Goal: Task Accomplishment & Management: Manage account settings

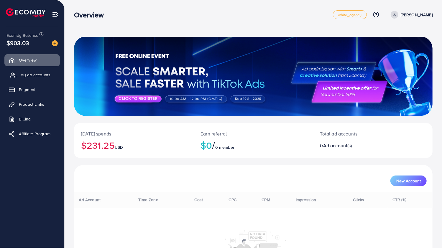
click at [27, 80] on link "My ad accounts" at bounding box center [31, 75] width 55 height 12
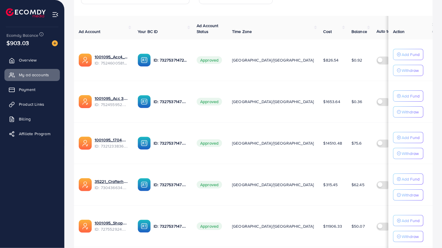
scroll to position [105, 0]
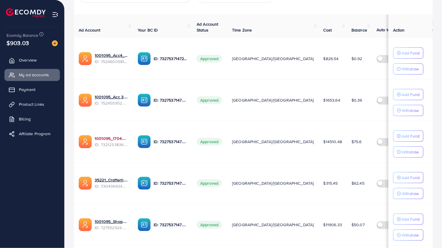
click at [114, 137] on link "1001095_1704607619722" at bounding box center [112, 139] width 34 height 6
click at [120, 179] on link "35221_Crafterhide ad_1700680330947" at bounding box center [112, 180] width 34 height 6
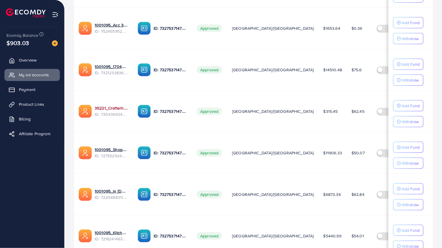
scroll to position [179, 0]
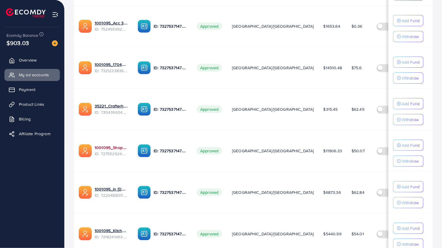
click at [115, 146] on link "1001095_Shopping Center" at bounding box center [112, 148] width 34 height 6
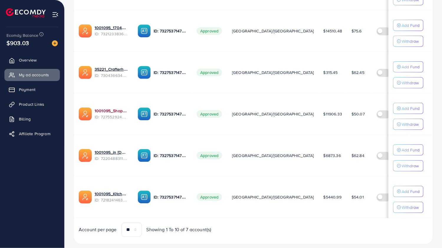
scroll to position [225, 0]
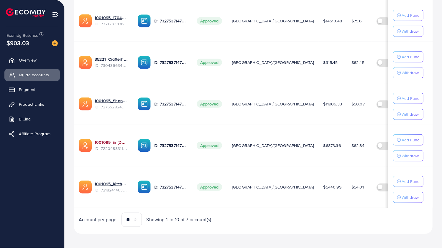
click at [114, 140] on link "1001095_in [DOMAIN_NAME]_1681150971525" at bounding box center [112, 142] width 34 height 6
click at [116, 181] on link "1001095_Kitchenlyst_1680641549988" at bounding box center [112, 184] width 34 height 6
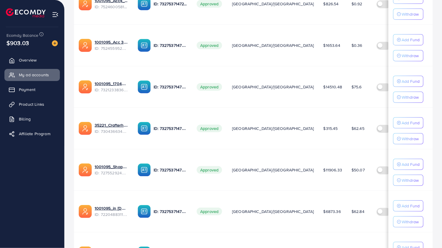
scroll to position [161, 0]
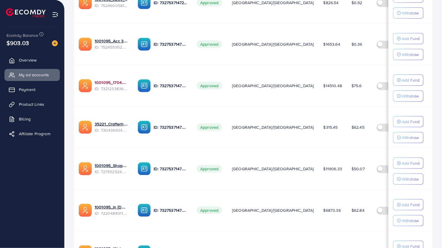
click at [116, 80] on link "1001095_1704607619722" at bounding box center [112, 83] width 34 height 6
click at [114, 122] on link "35221_Crafterhide ad_1700680330947" at bounding box center [112, 124] width 34 height 6
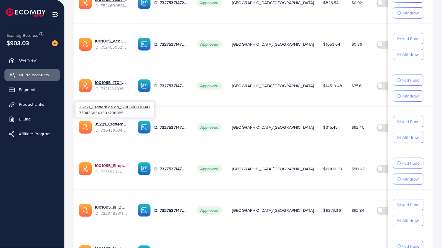
click at [109, 164] on link "1001095_Shopping Center" at bounding box center [112, 166] width 34 height 6
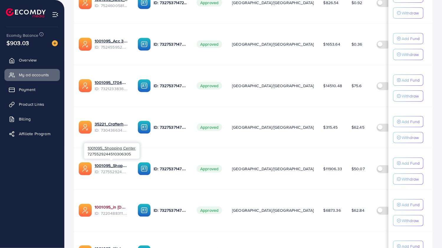
click at [111, 206] on link "1001095_in [DOMAIN_NAME]_1681150971525" at bounding box center [112, 207] width 34 height 6
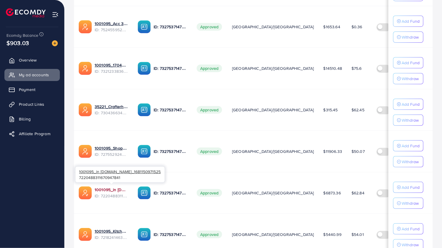
scroll to position [178, 0]
click at [115, 66] on link "1001095_1704607619722" at bounding box center [112, 65] width 34 height 6
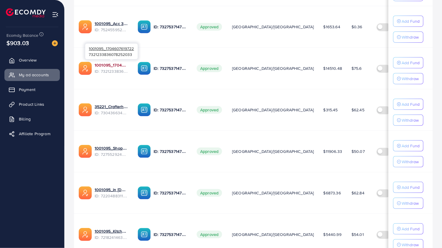
click at [116, 63] on link "1001095_1704607619722" at bounding box center [112, 65] width 34 height 6
click at [23, 182] on ul "Overview My ad accounts Payment Product Links Billing Affiliate Program" at bounding box center [32, 135] width 64 height 166
click at [113, 66] on link "1001095_1704607619722" at bounding box center [112, 65] width 34 height 6
click at [116, 104] on link "35221_Crafterhide ad_1700680330947" at bounding box center [112, 107] width 34 height 6
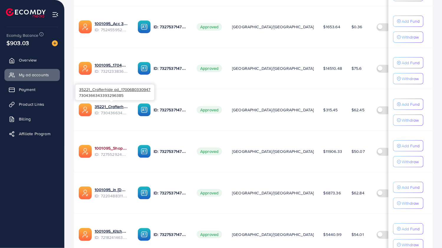
click at [116, 145] on link "1001095_Shopping Center" at bounding box center [112, 148] width 34 height 6
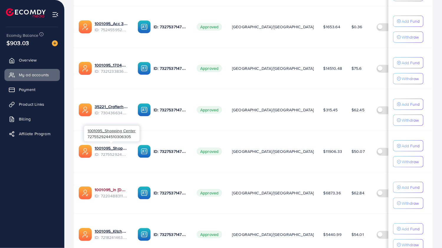
click at [115, 188] on link "1001095_in [DOMAIN_NAME]_1681150971525" at bounding box center [112, 190] width 34 height 6
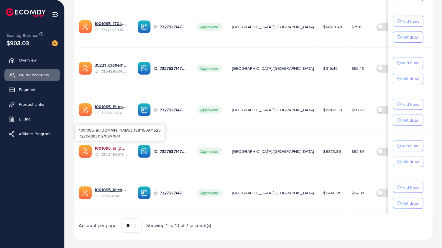
scroll to position [222, 0]
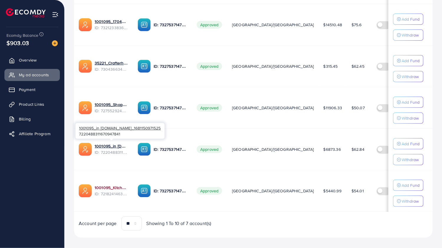
click at [116, 186] on link "1001095_Kitchenlyst_1680641549988" at bounding box center [112, 188] width 34 height 6
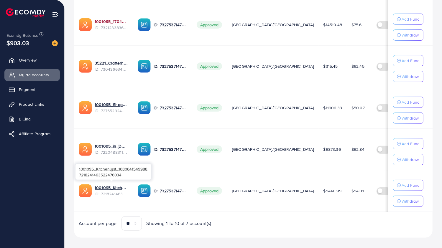
click at [113, 21] on link "1001095_1704607619722" at bounding box center [112, 22] width 34 height 6
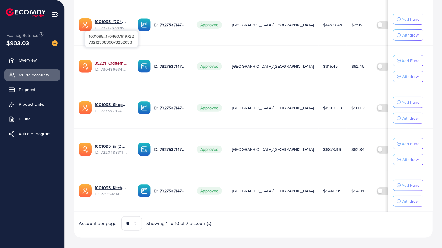
click at [118, 60] on link "35221_Crafterhide ad_1700680330947" at bounding box center [112, 63] width 34 height 6
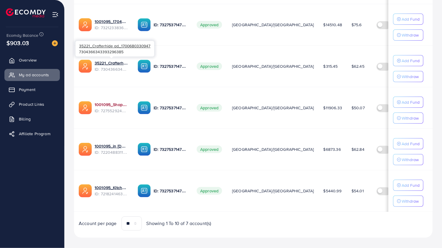
click at [115, 102] on link "1001095_Shopping Center" at bounding box center [112, 105] width 34 height 6
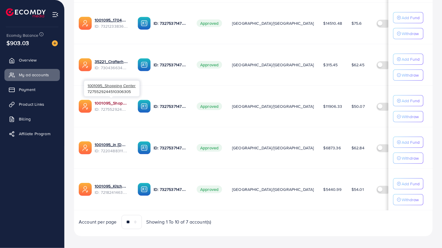
scroll to position [223, 0]
click at [109, 141] on link "1001095_in [DOMAIN_NAME]_1681150971525" at bounding box center [112, 144] width 34 height 6
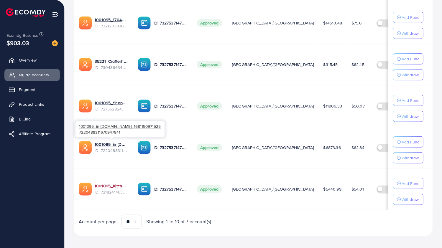
click at [117, 183] on link "1001095_Kitchenlyst_1680641549988" at bounding box center [112, 186] width 34 height 6
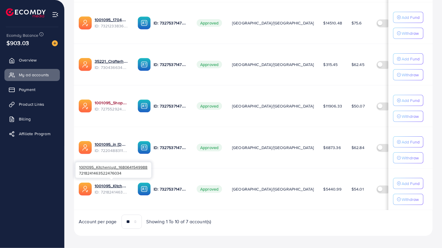
click at [122, 101] on link "1001095_Shopping Center" at bounding box center [112, 103] width 34 height 6
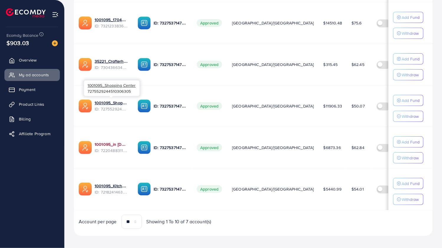
click at [118, 141] on link "1001095_in [DOMAIN_NAME]_1681150971525" at bounding box center [112, 144] width 34 height 6
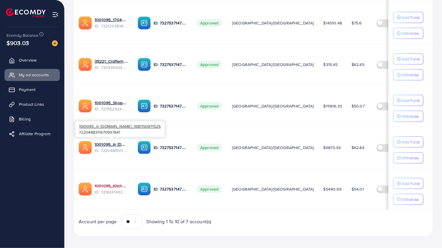
click at [113, 183] on link "1001095_Kitchenlyst_1680641549988" at bounding box center [112, 186] width 34 height 6
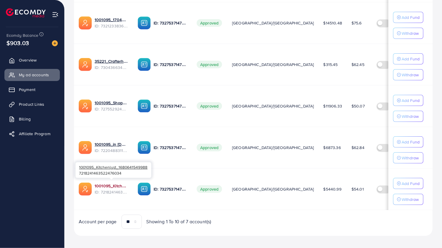
scroll to position [225, 0]
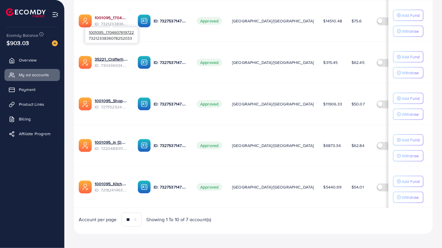
click at [98, 15] on link "1001095_1704607619722" at bounding box center [112, 18] width 34 height 6
click at [102, 139] on link "1001095_in [DOMAIN_NAME]_1681150971525" at bounding box center [112, 142] width 34 height 6
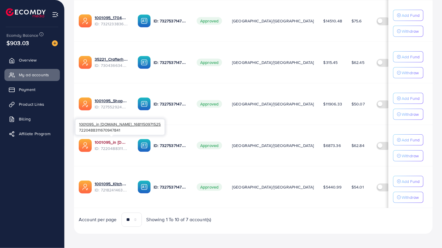
click at [99, 142] on link "1001095_in [DOMAIN_NAME]_1681150971525" at bounding box center [112, 142] width 34 height 6
click at [116, 98] on link "1001095_Shopping Center" at bounding box center [112, 101] width 34 height 6
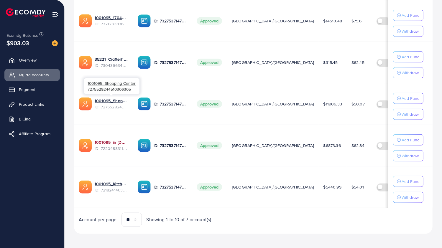
click at [104, 139] on link "1001095_in [DOMAIN_NAME]_1681150971525" at bounding box center [112, 142] width 34 height 6
click at [103, 181] on link "1001095_Kitchenlyst_1680641549988" at bounding box center [112, 184] width 34 height 6
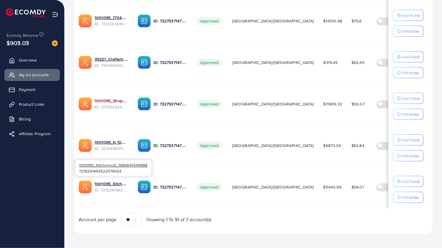
click at [108, 98] on link "1001095_Shopping Center" at bounding box center [112, 101] width 34 height 6
click at [101, 146] on span "ID: 7220488311670947841" at bounding box center [112, 149] width 34 height 6
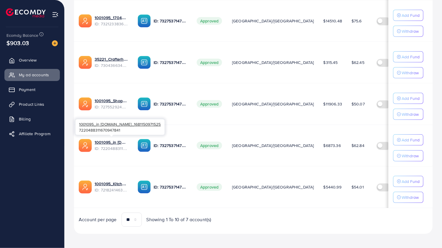
click at [111, 136] on div at bounding box center [112, 136] width 4 height 2
click at [108, 139] on link "1001095_in [DOMAIN_NAME]_1681150971525" at bounding box center [112, 142] width 34 height 6
click at [103, 181] on link "1001095_Kitchenlyst_1680641549988" at bounding box center [112, 184] width 34 height 6
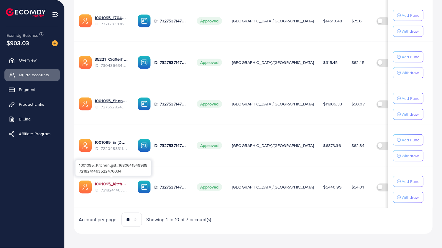
click at [102, 182] on link "1001095_Kitchenlyst_1680641549988" at bounding box center [112, 184] width 34 height 6
click at [104, 181] on link "1001095_Kitchenlyst_1680641549988" at bounding box center [112, 184] width 34 height 6
click at [114, 99] on link "1001095_Shopping Center" at bounding box center [112, 101] width 34 height 6
click at [118, 141] on link "1001095_in [DOMAIN_NAME]_1681150971525" at bounding box center [112, 142] width 34 height 6
click at [113, 181] on link "1001095_Kitchenlyst_1680641549988" at bounding box center [112, 184] width 34 height 6
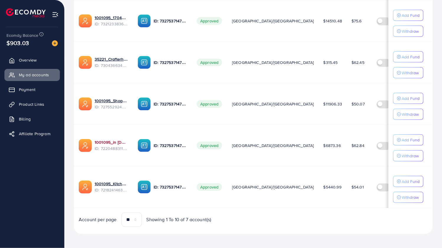
click at [118, 142] on link "1001095_in [DOMAIN_NAME]_1681150971525" at bounding box center [112, 142] width 34 height 6
click at [101, 139] on link "1001095_in [DOMAIN_NAME]_1681150971525" at bounding box center [112, 142] width 34 height 6
click at [103, 181] on link "1001095_Kitchenlyst_1680641549988" at bounding box center [112, 184] width 34 height 6
click at [103, 182] on link "1001095_Kitchenlyst_1680641549988" at bounding box center [112, 184] width 34 height 6
click at [106, 183] on link "1001095_Kitchenlyst_1680641549988" at bounding box center [112, 184] width 34 height 6
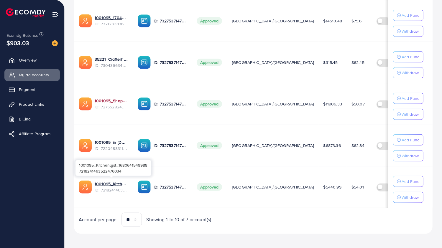
click at [115, 100] on link "1001095_Shopping Center" at bounding box center [112, 101] width 34 height 6
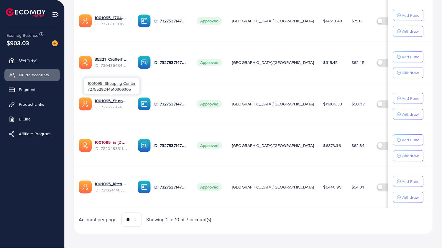
click at [102, 139] on link "1001095_in [DOMAIN_NAME]_1681150971525" at bounding box center [112, 142] width 34 height 6
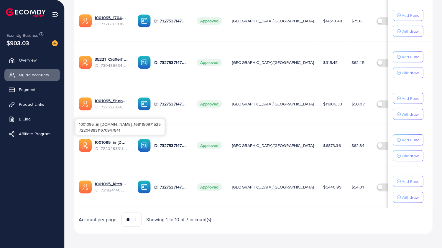
click at [116, 146] on span "ID: 7220488311670947841" at bounding box center [112, 149] width 34 height 6
click at [111, 136] on div at bounding box center [112, 136] width 4 height 2
click at [111, 141] on link "1001095_in [DOMAIN_NAME]_1681150971525" at bounding box center [112, 142] width 34 height 6
click at [101, 181] on link "1001095_Kitchenlyst_1680641549988" at bounding box center [112, 184] width 34 height 6
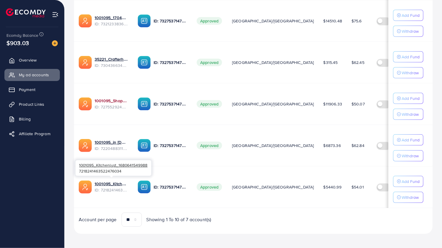
click at [117, 98] on link "1001095_Shopping Center" at bounding box center [112, 101] width 34 height 6
click at [112, 100] on link "1001095_Shopping Center" at bounding box center [112, 101] width 34 height 6
click at [118, 181] on link "1001095_Kitchenlyst_1680641549988" at bounding box center [112, 184] width 34 height 6
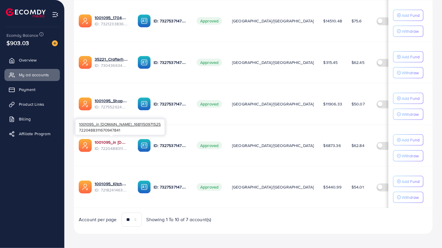
click at [114, 141] on link "1001095_in [DOMAIN_NAME]_1681150971525" at bounding box center [112, 142] width 34 height 6
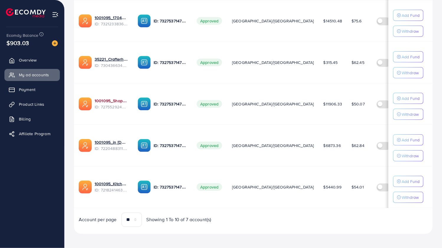
click at [123, 99] on link "1001095_Shopping Center" at bounding box center [112, 101] width 34 height 6
click at [114, 141] on link "1001095_in [DOMAIN_NAME]_1681150971525" at bounding box center [112, 142] width 34 height 6
click at [100, 140] on link "1001095_in [DOMAIN_NAME]_1681150971525" at bounding box center [112, 142] width 34 height 6
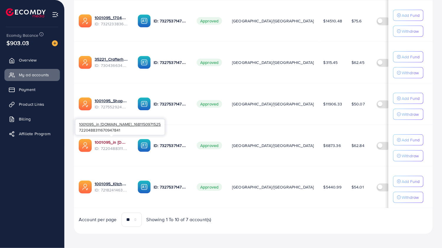
click at [116, 142] on link "1001095_in [DOMAIN_NAME]_1681150971525" at bounding box center [112, 142] width 34 height 6
click at [114, 100] on link "1001095_Shopping Center" at bounding box center [112, 101] width 34 height 6
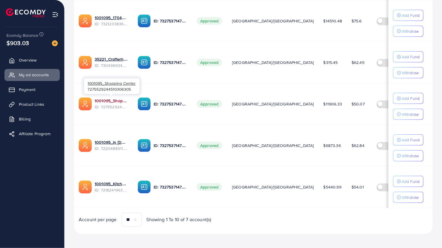
click at [107, 98] on link "1001095_Shopping Center" at bounding box center [112, 101] width 34 height 6
click at [107, 181] on link "1001095_Kitchenlyst_1680641549988" at bounding box center [112, 184] width 34 height 6
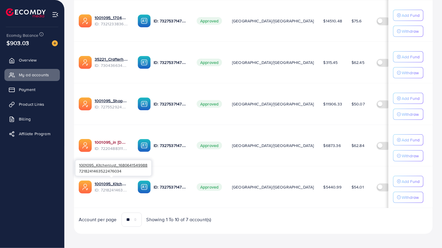
click at [104, 141] on link "1001095_in [DOMAIN_NAME]_1681150971525" at bounding box center [112, 142] width 34 height 6
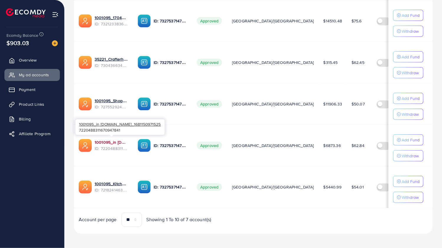
click at [107, 140] on link "1001095_in [DOMAIN_NAME]_1681150971525" at bounding box center [112, 142] width 34 height 6
